Goal: Task Accomplishment & Management: Use online tool/utility

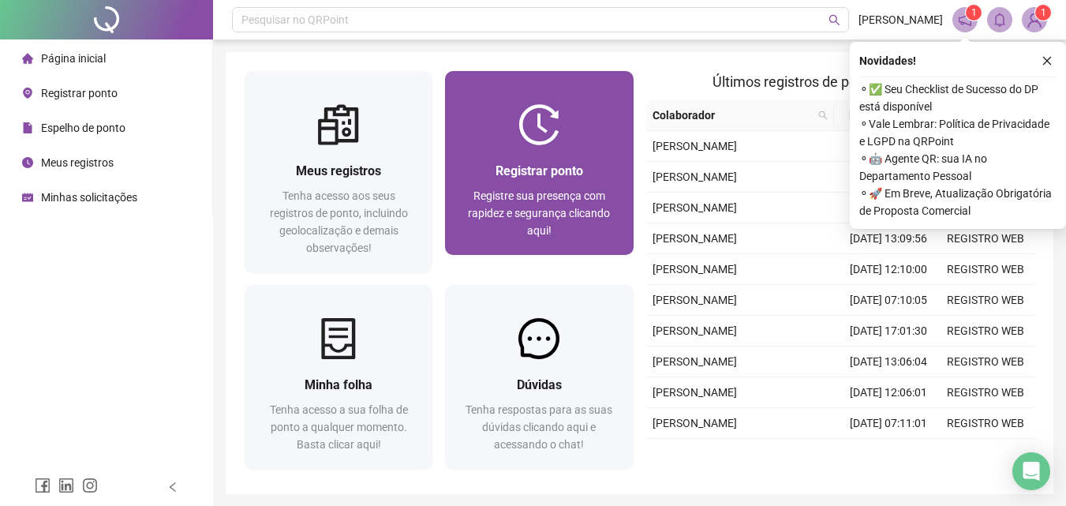
click at [557, 167] on span "Registrar ponto" at bounding box center [540, 170] width 88 height 15
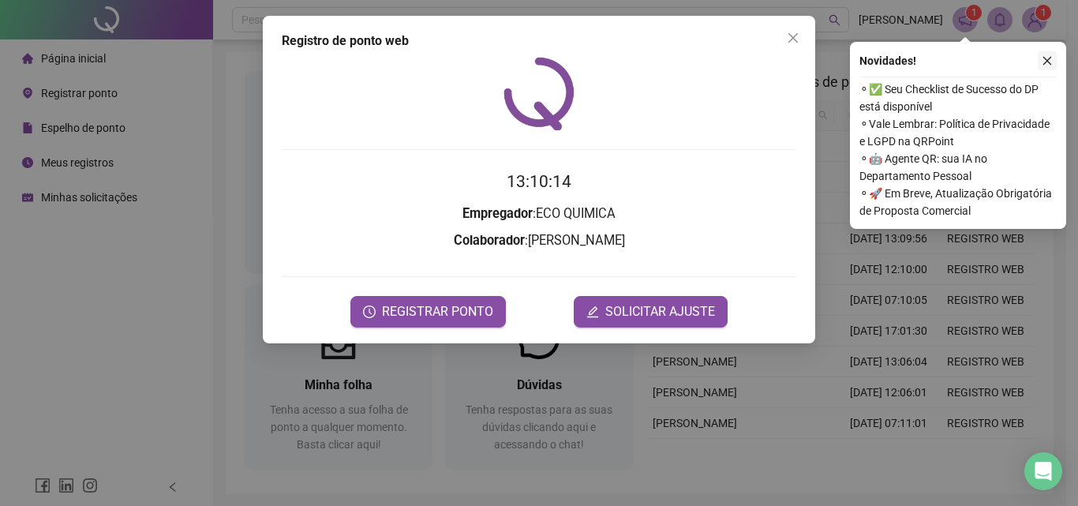
click at [1047, 56] on icon "close" at bounding box center [1047, 60] width 11 height 11
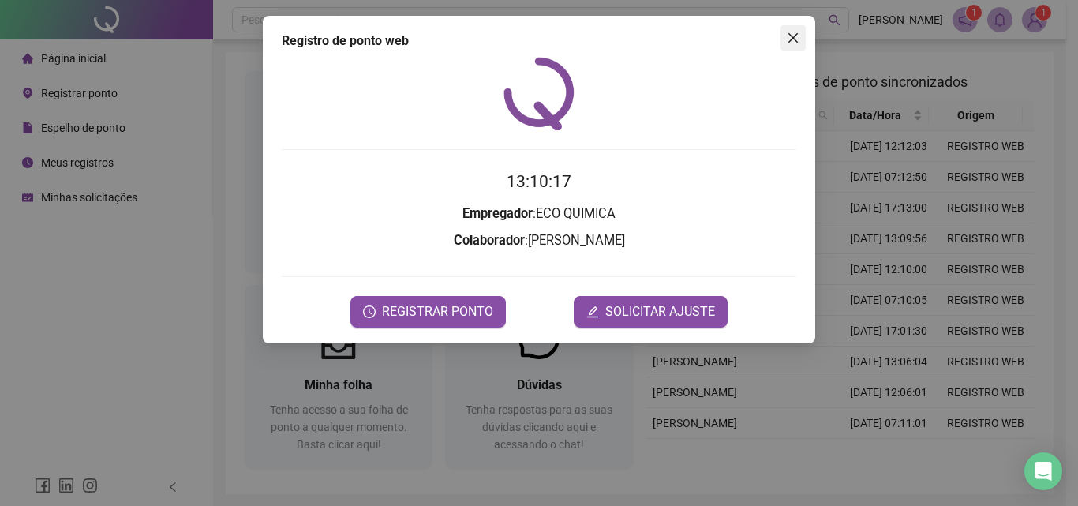
click at [792, 35] on icon "close" at bounding box center [793, 38] width 13 height 13
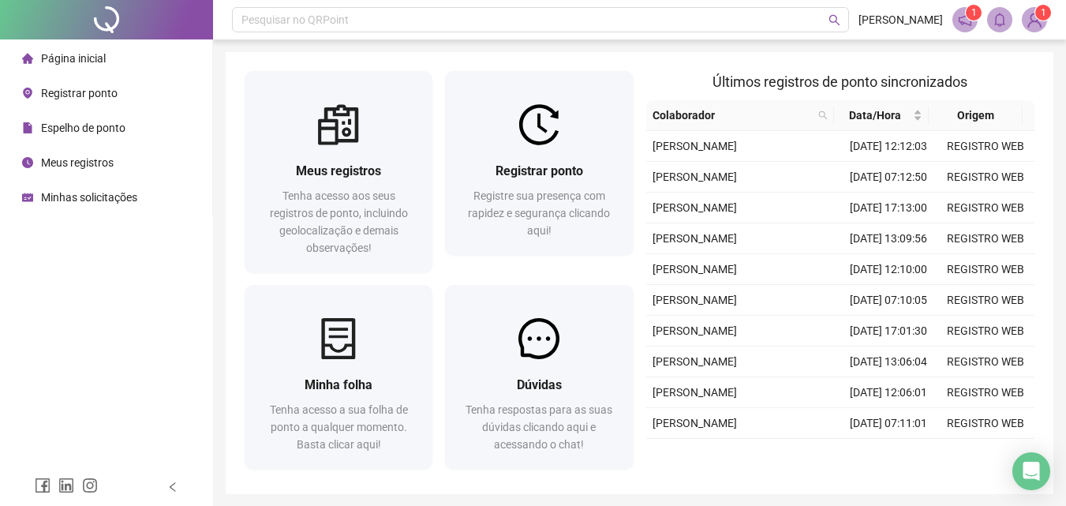
click at [967, 17] on sup "1" at bounding box center [974, 13] width 16 height 16
click at [972, 14] on span "1" at bounding box center [974, 12] width 6 height 11
click at [1041, 11] on span "1" at bounding box center [1044, 12] width 6 height 11
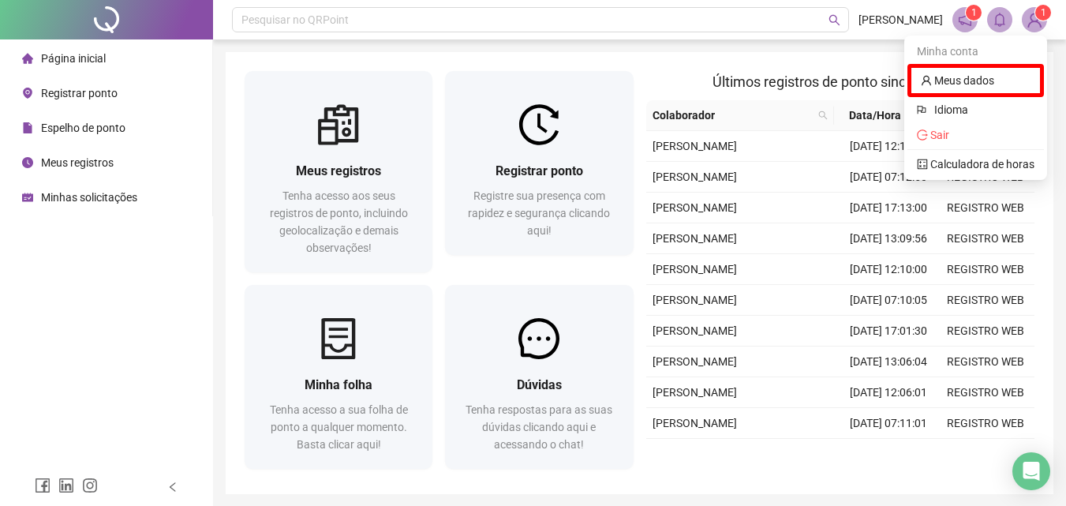
click at [1041, 11] on span "1" at bounding box center [1044, 12] width 6 height 11
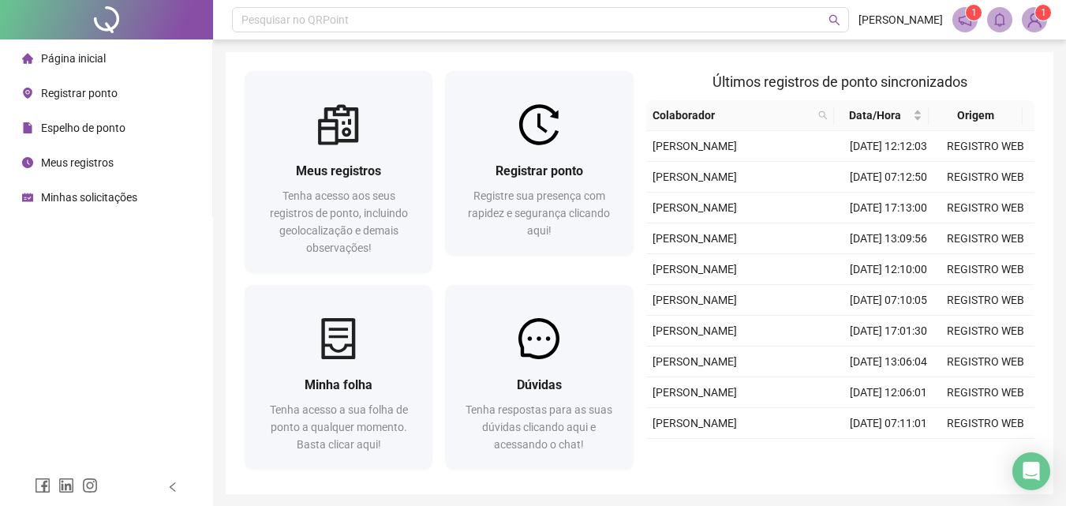
click at [971, 12] on span "1" at bounding box center [974, 12] width 6 height 11
click at [962, 21] on icon "notification" at bounding box center [965, 20] width 14 height 14
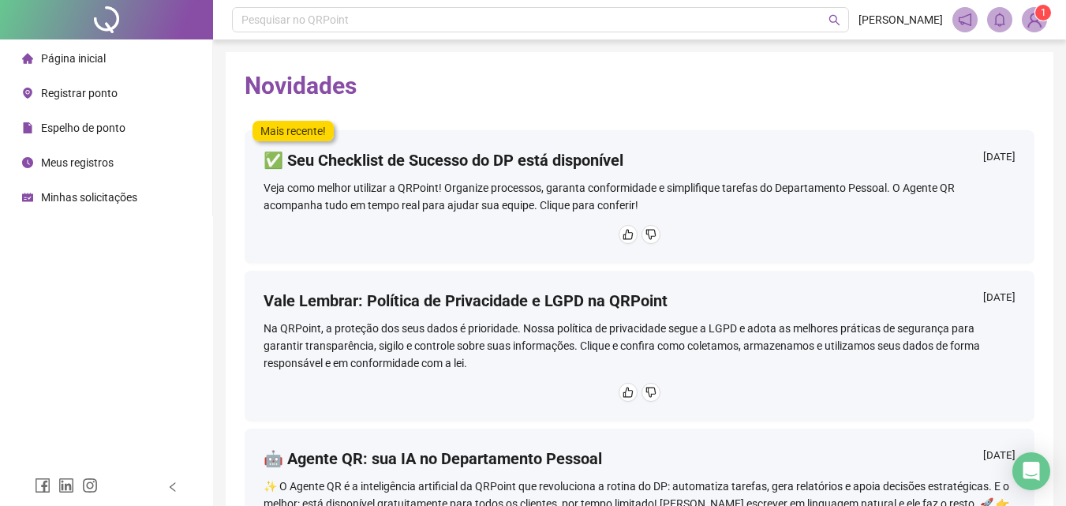
click at [79, 62] on span "Página inicial" at bounding box center [73, 58] width 65 height 13
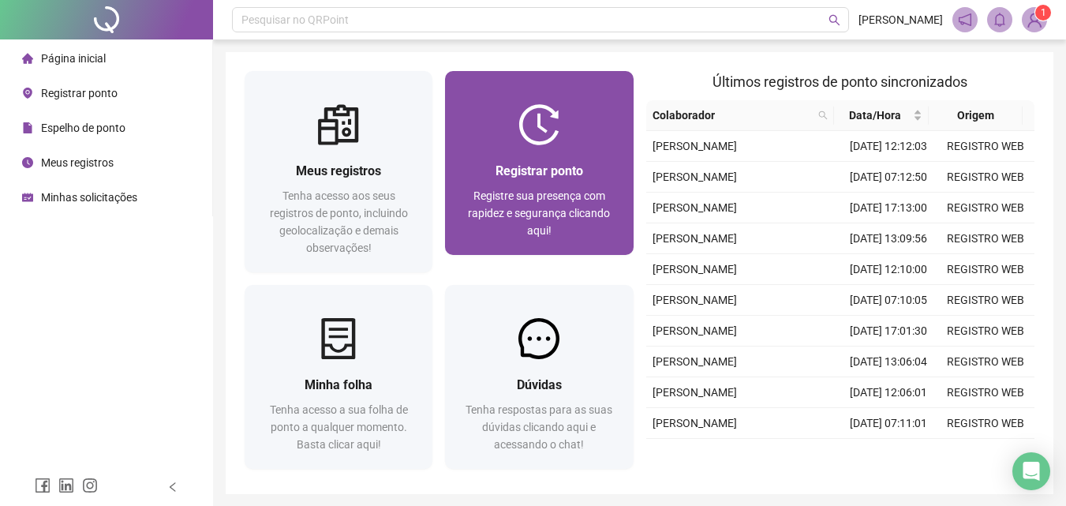
click at [547, 155] on div "Registrar ponto Registre sua presença com rapidez e segurança clicando aqui!" at bounding box center [539, 200] width 188 height 110
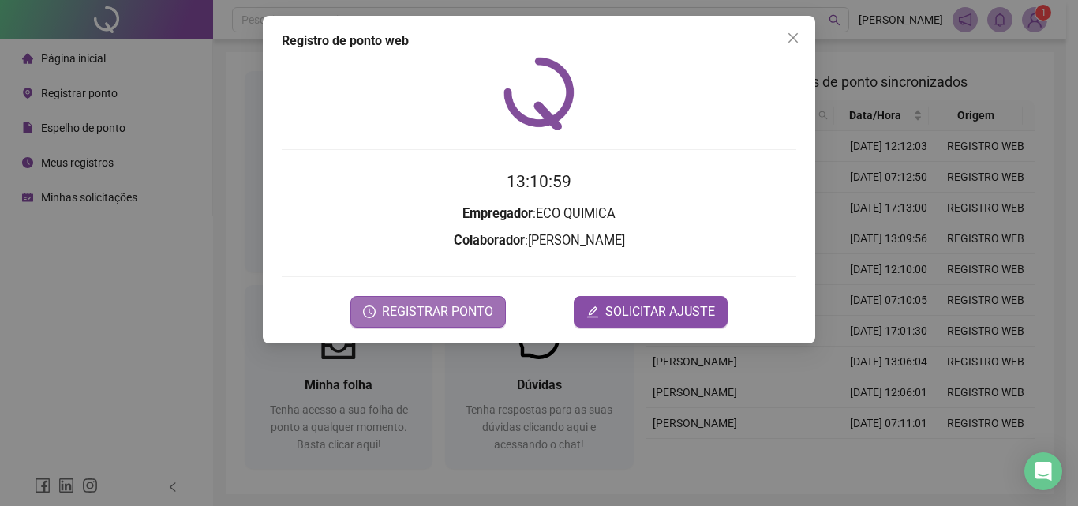
click at [439, 309] on span "REGISTRAR PONTO" at bounding box center [437, 311] width 111 height 19
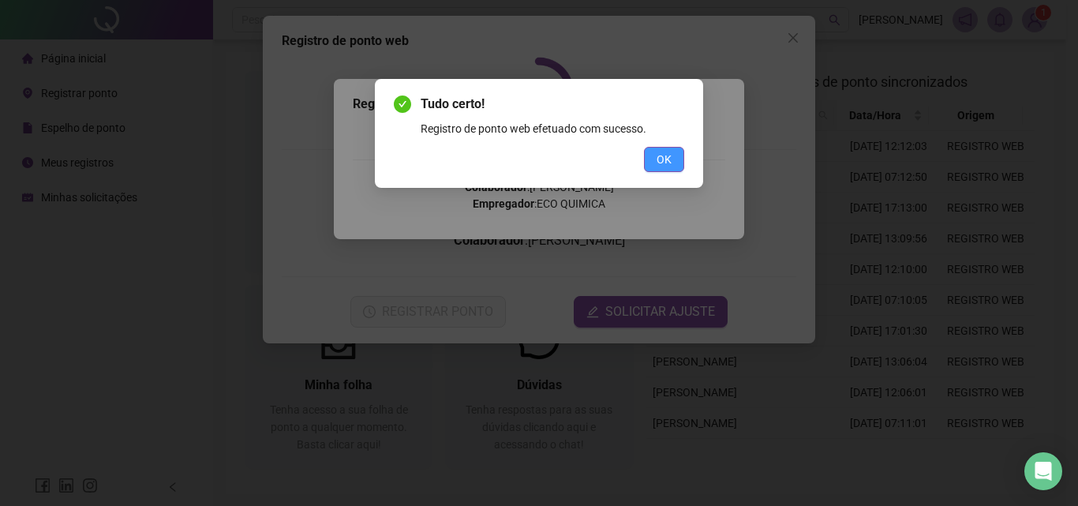
click at [666, 161] on span "OK" at bounding box center [663, 159] width 15 height 17
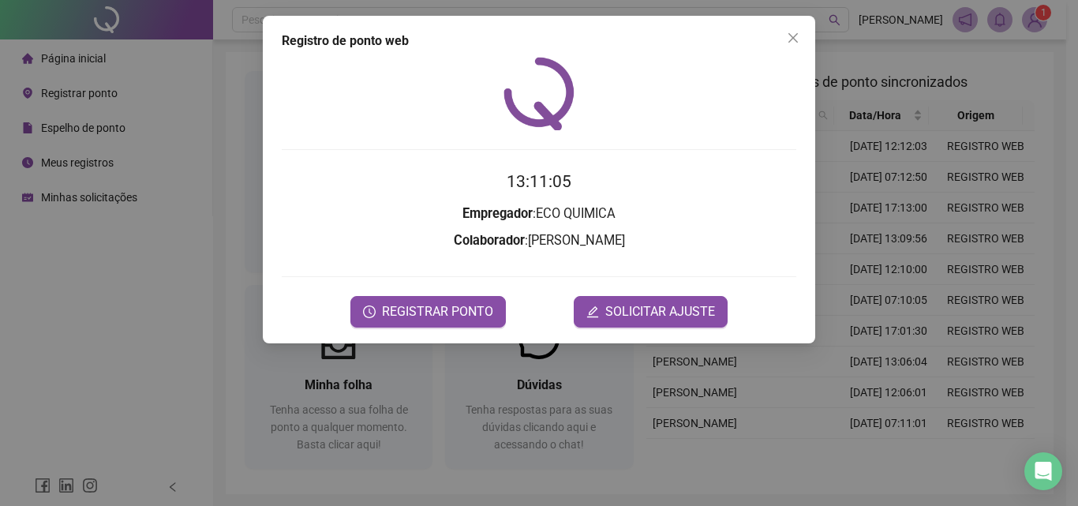
click at [1033, 19] on div "Registro de ponto web 13:11:05 Empregador : ECO QUIMICA Colaborador : [PERSON_N…" at bounding box center [539, 253] width 1078 height 506
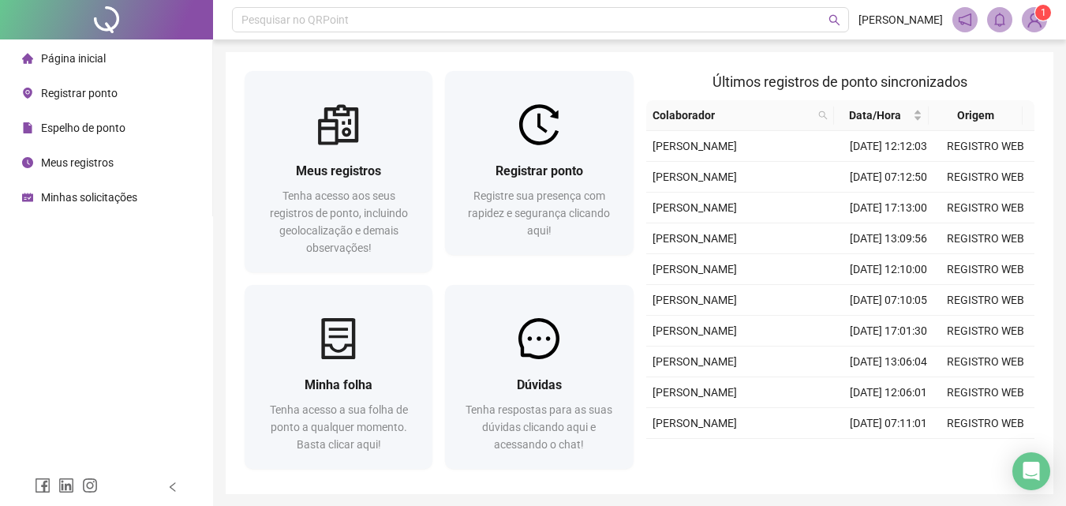
click at [1033, 19] on img at bounding box center [1035, 20] width 24 height 24
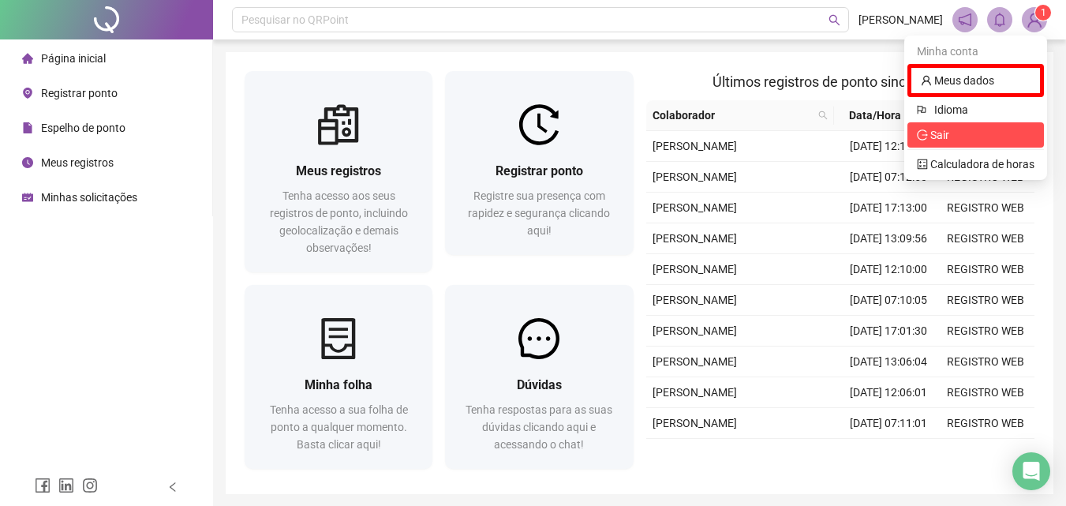
click at [1002, 139] on span "Sair" at bounding box center [976, 134] width 118 height 17
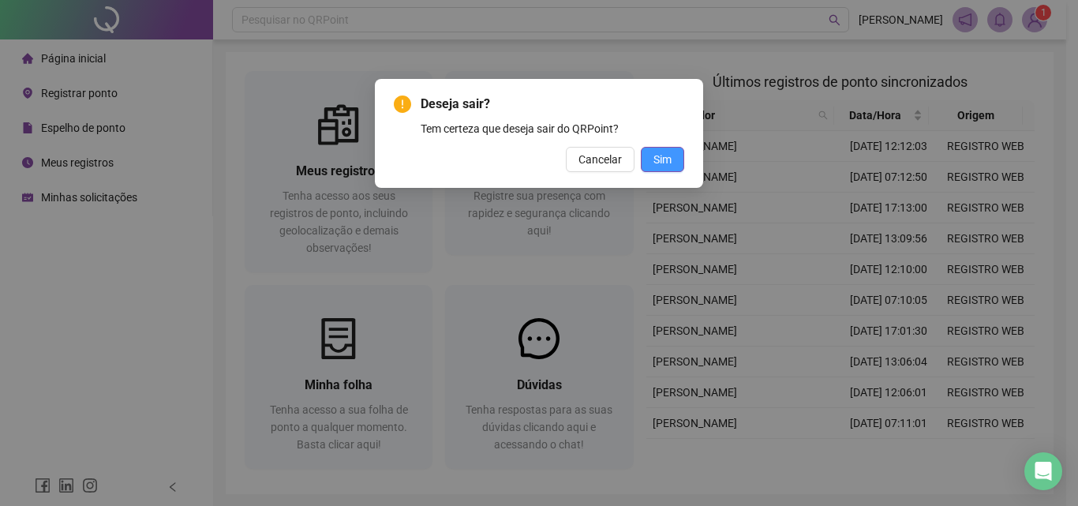
click at [665, 158] on span "Sim" at bounding box center [662, 159] width 18 height 17
